Goal: Information Seeking & Learning: Learn about a topic

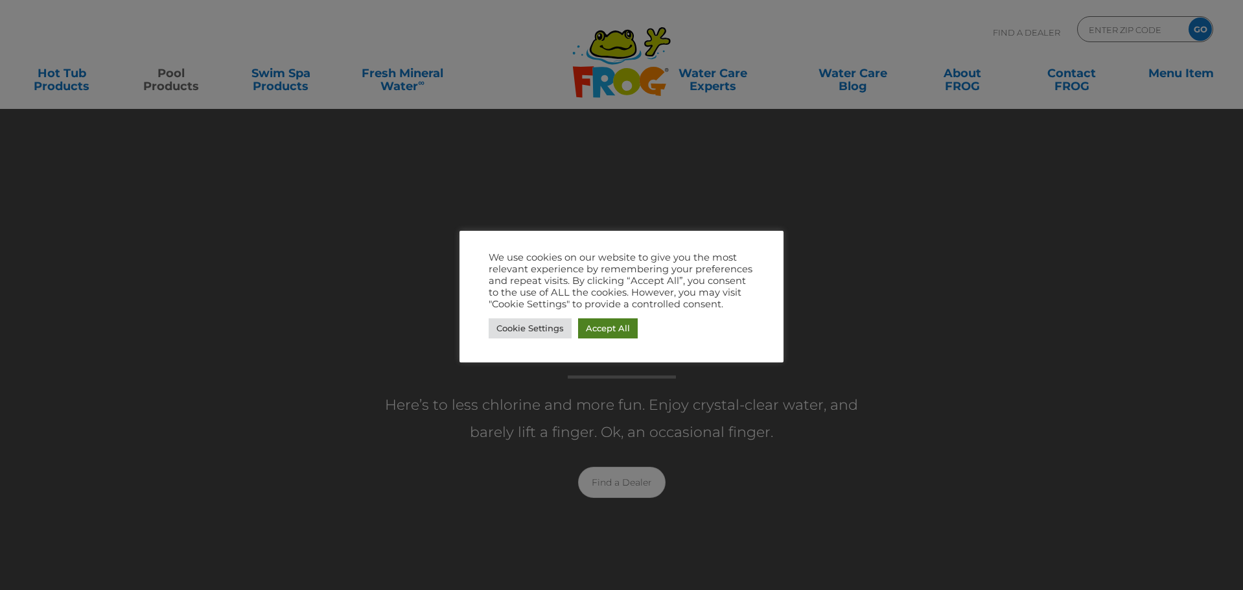
click at [624, 327] on link "Accept All" at bounding box center [608, 328] width 60 height 20
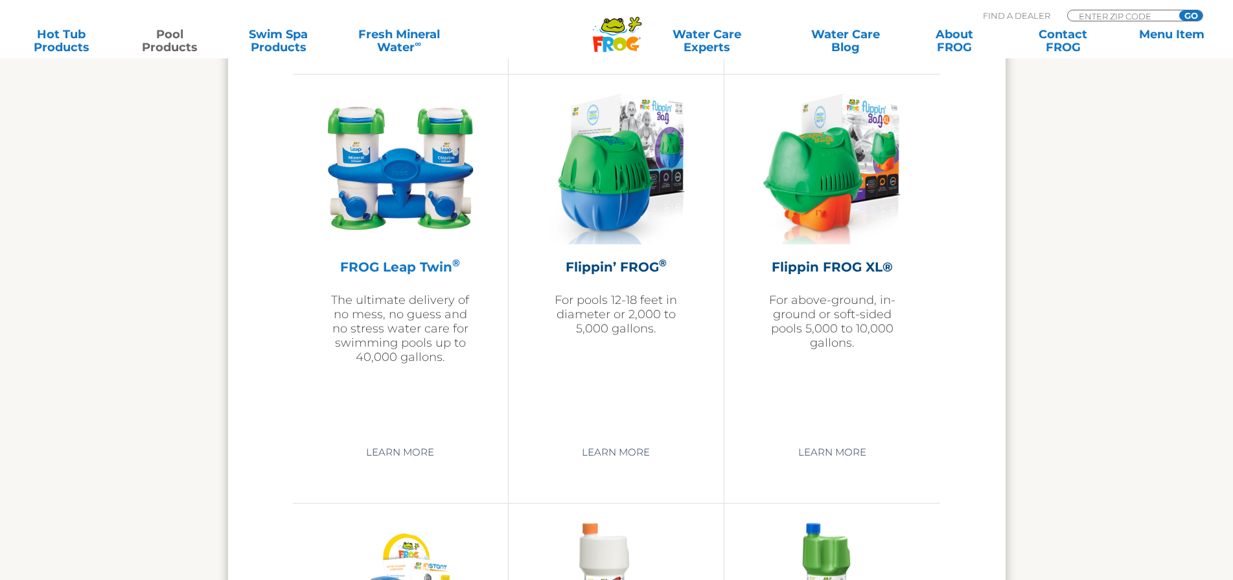
scroll to position [2722, 0]
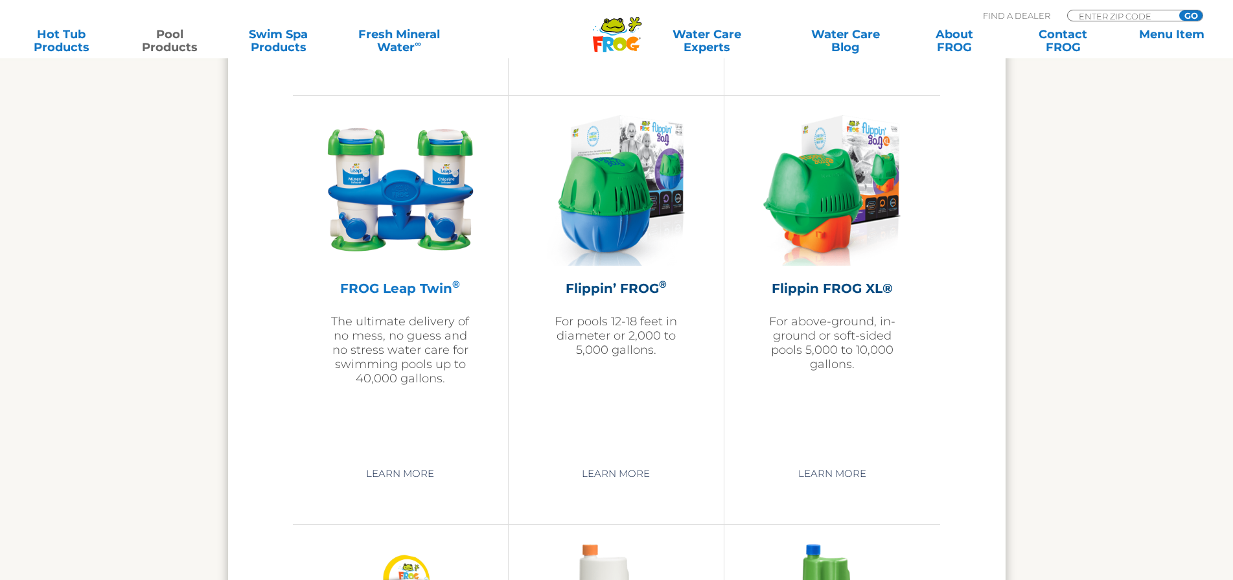
click at [394, 284] on h2 "FROG Leap Twin ®" at bounding box center [400, 288] width 150 height 19
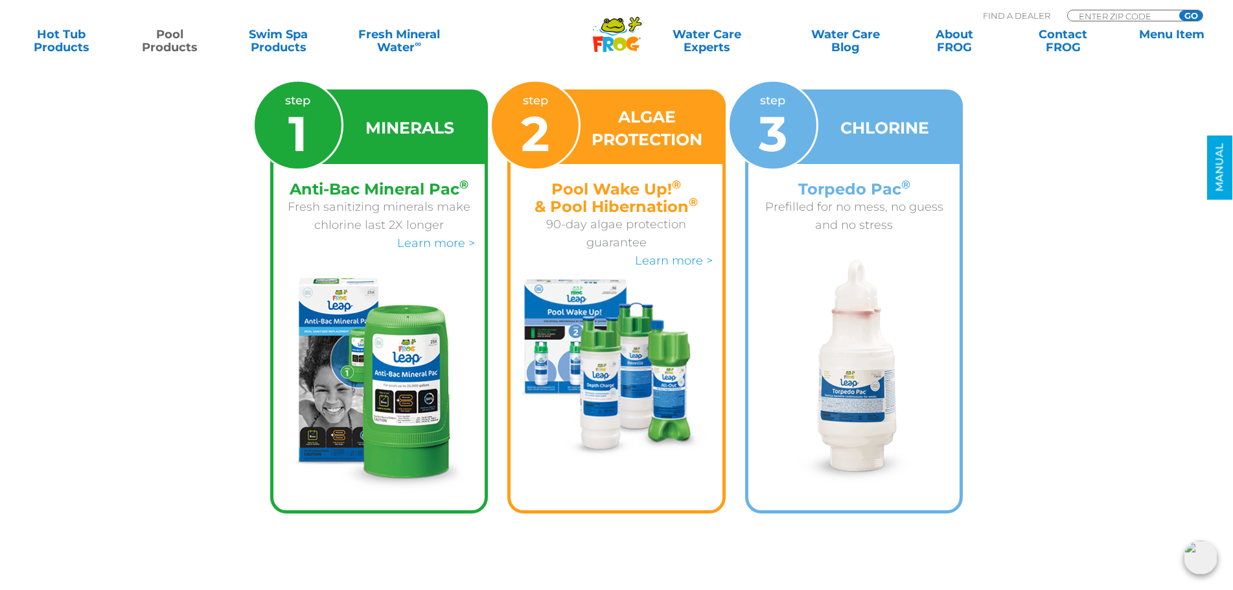
scroll to position [2074, 0]
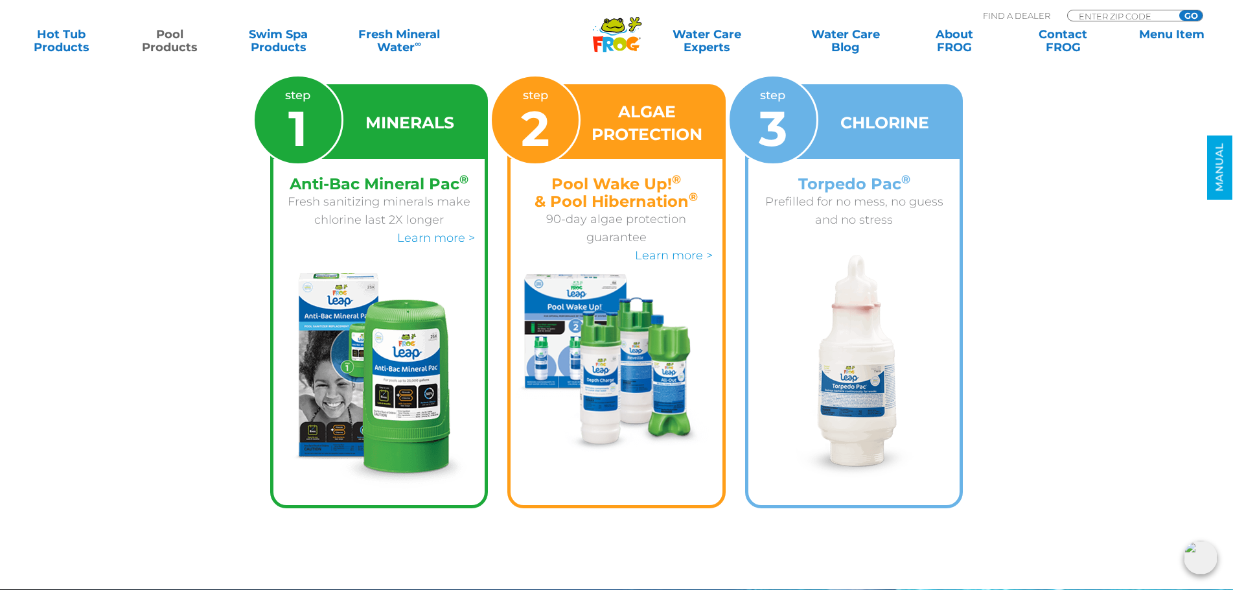
click at [841, 314] on img at bounding box center [854, 368] width 125 height 226
click at [844, 162] on div "Torpedo Pac ® Prefilled for no mess, no guess and no stress" at bounding box center [854, 199] width 212 height 80
click at [855, 195] on p "Prefilled for no mess, no guess and no stress" at bounding box center [854, 210] width 192 height 36
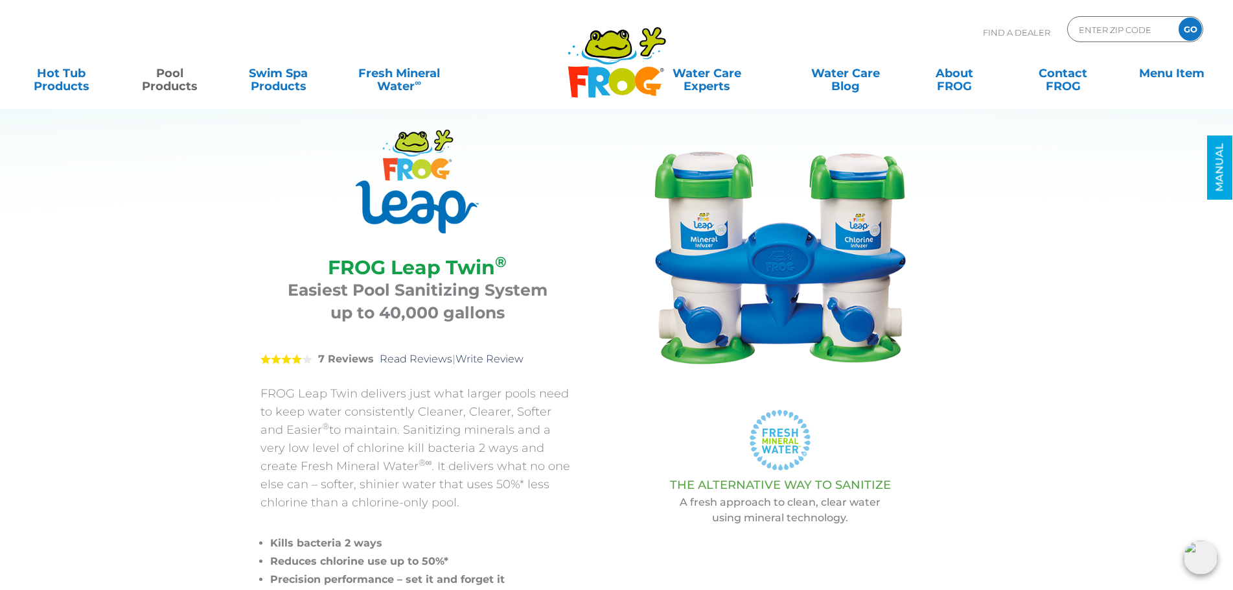
scroll to position [0, 0]
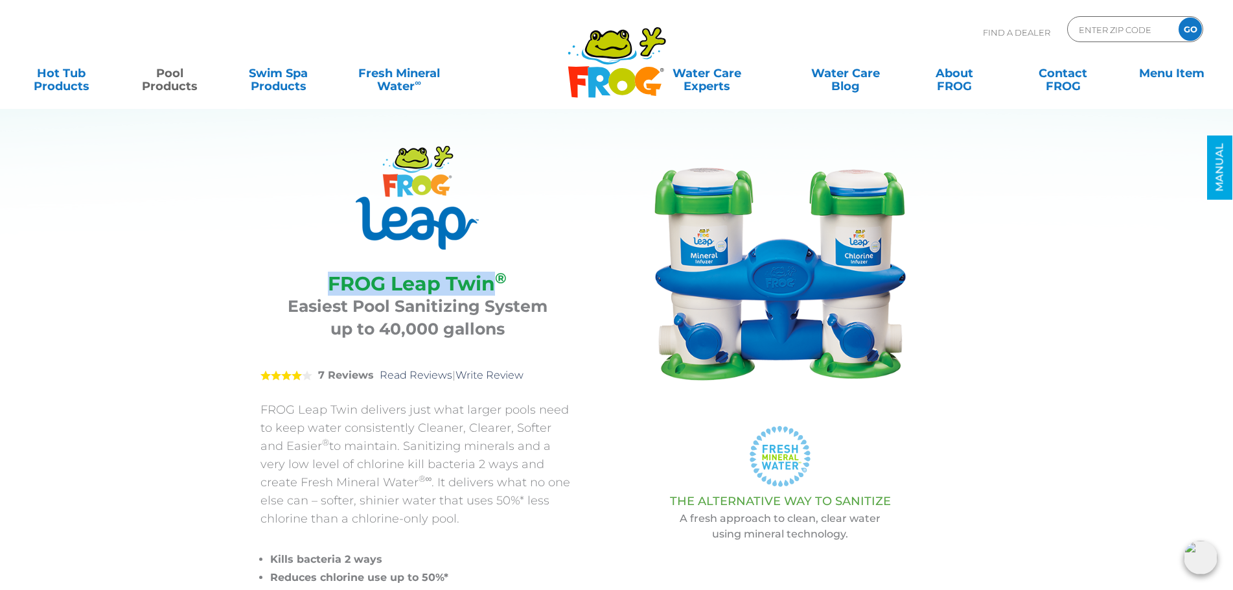
drag, startPoint x: 327, startPoint y: 279, endPoint x: 494, endPoint y: 288, distance: 166.8
click at [494, 288] on h2 "FROG Leap Twin ®" at bounding box center [418, 283] width 282 height 23
copy h2 "FROG Leap Twin"
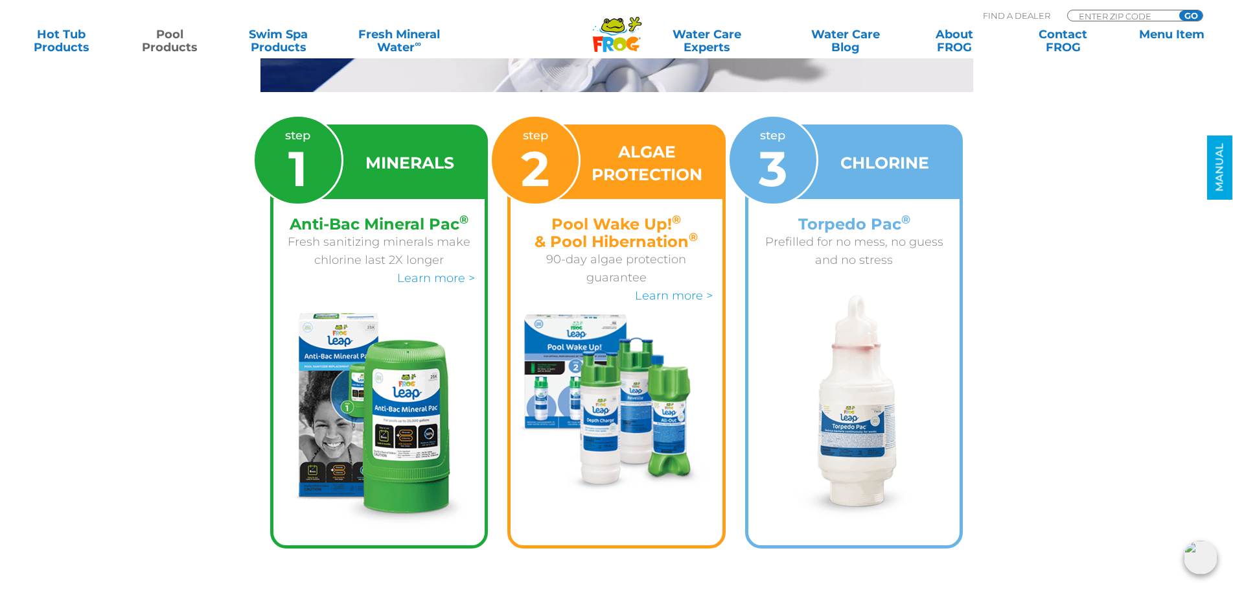
scroll to position [2074, 0]
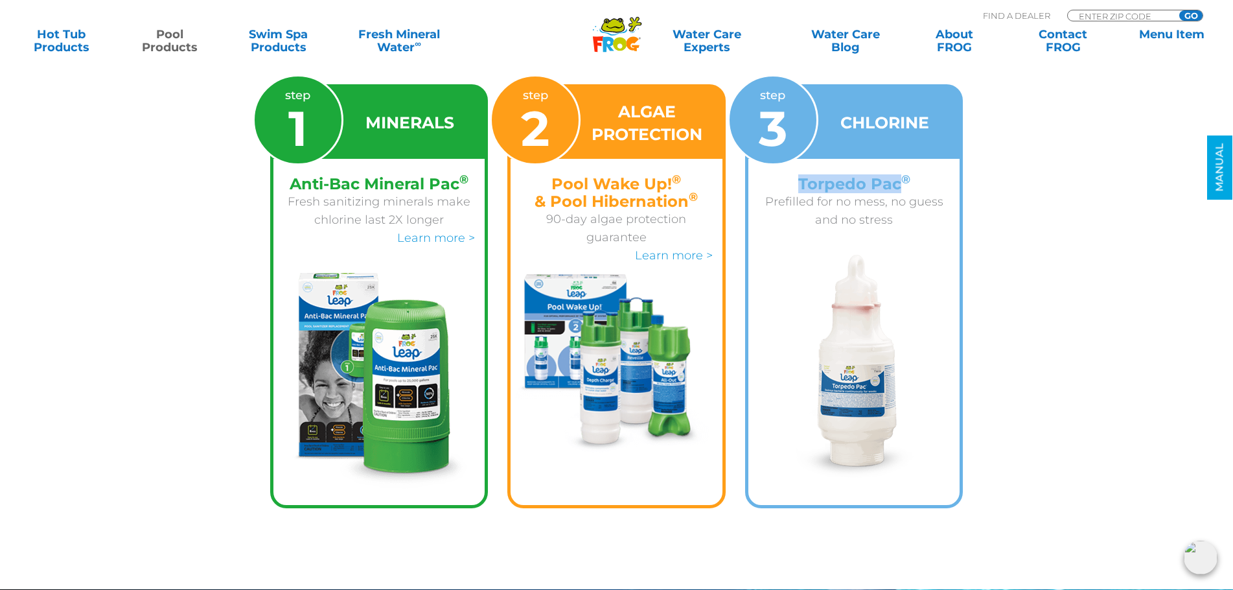
drag, startPoint x: 798, startPoint y: 185, endPoint x: 903, endPoint y: 181, distance: 105.0
click at [903, 181] on h4 "Torpedo Pac ®" at bounding box center [854, 183] width 192 height 17
copy h4 "Torpedo Pac"
click at [816, 219] on p "Prefilled for no mess, no guess and no stress" at bounding box center [854, 210] width 192 height 36
drag, startPoint x: 840, startPoint y: 121, endPoint x: 930, endPoint y: 122, distance: 89.4
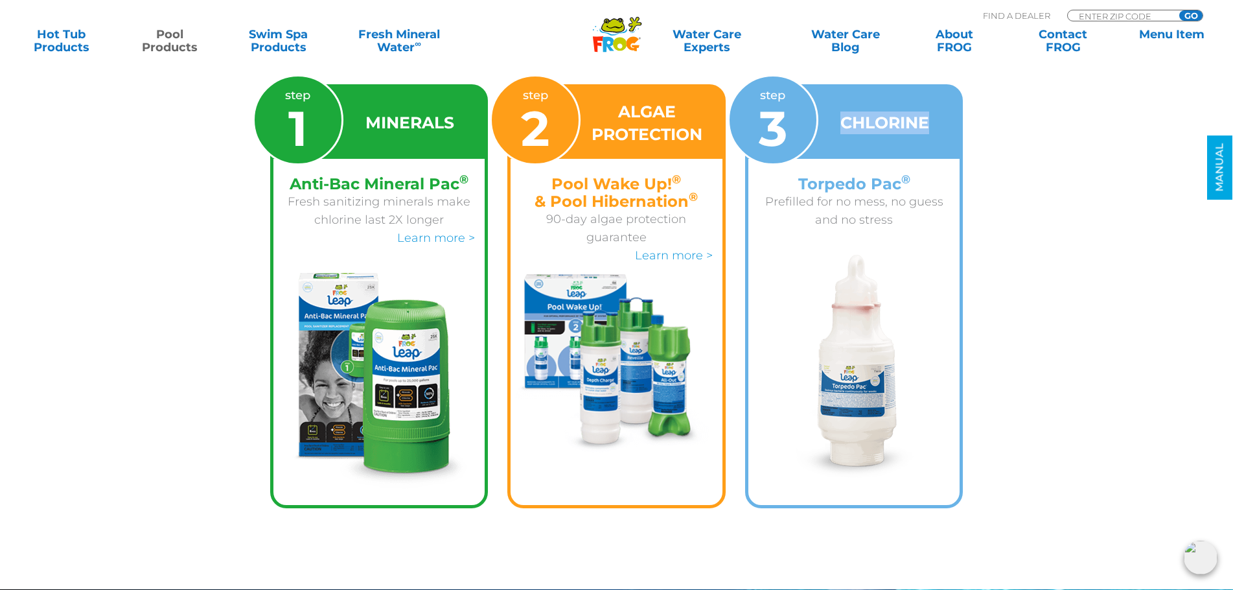
click at [930, 122] on div "CHLORINE" at bounding box center [854, 122] width 212 height 71
copy h3 "CHLORINE"
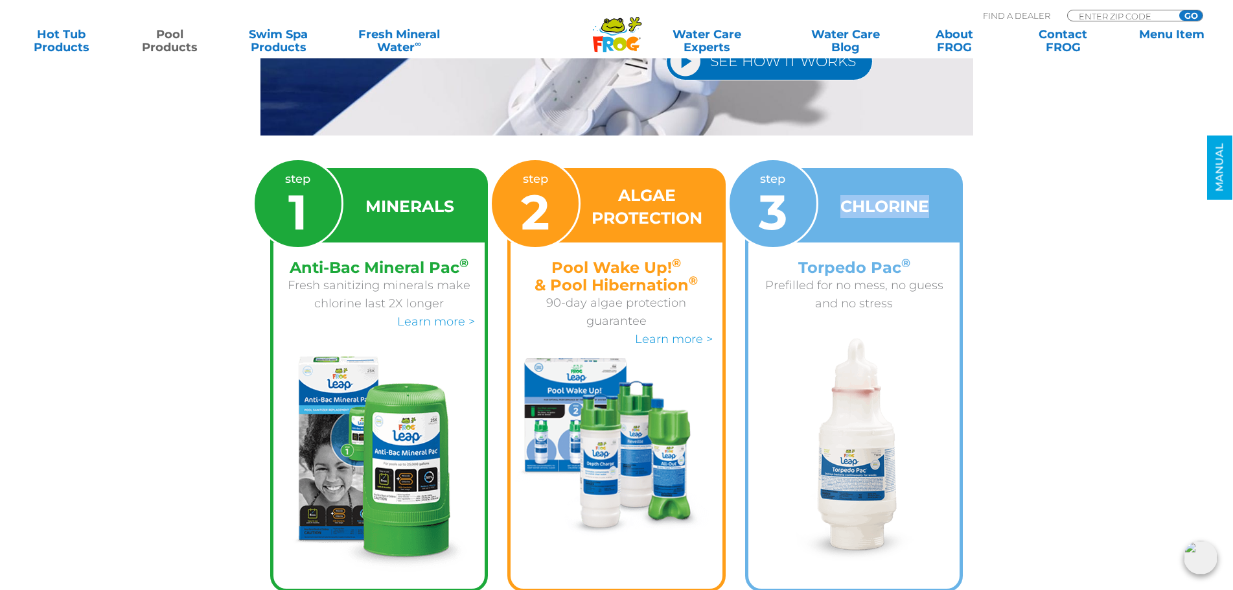
scroll to position [1750, 0]
